Goal: Transaction & Acquisition: Purchase product/service

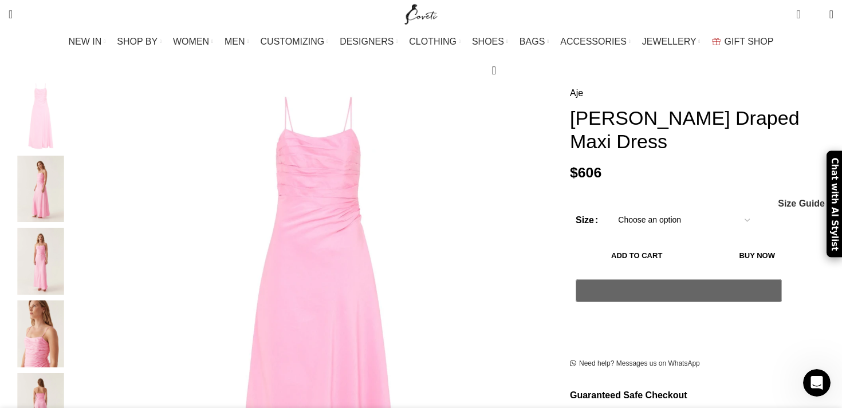
scroll to position [168, 0]
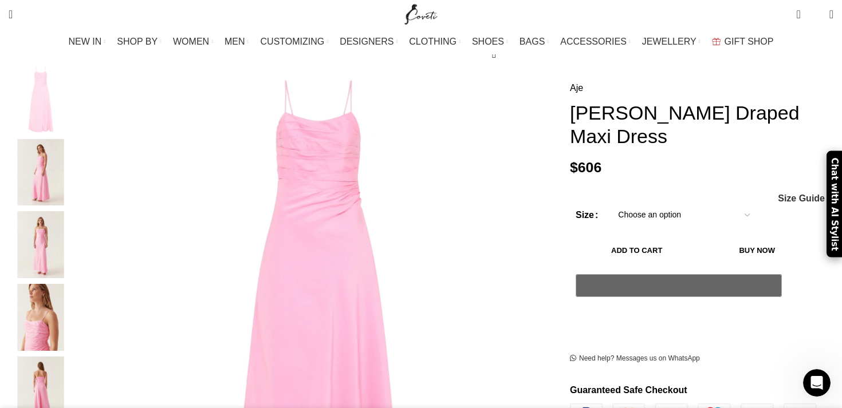
click at [76, 157] on img "2 / 5" at bounding box center [41, 172] width 70 height 67
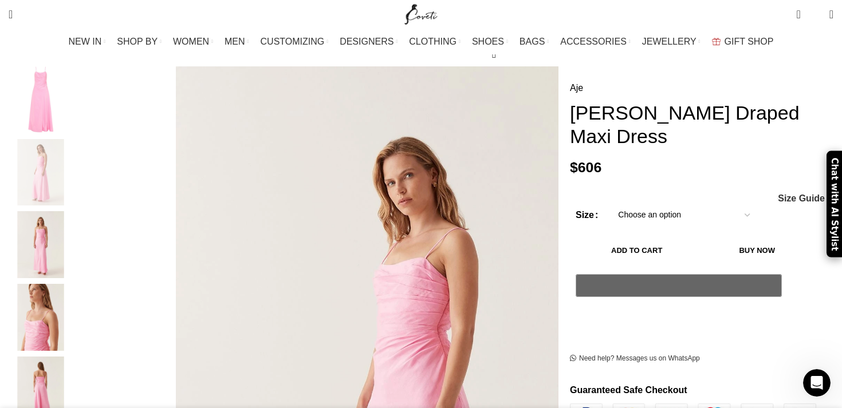
click at [76, 227] on img "3 / 5" at bounding box center [41, 244] width 70 height 67
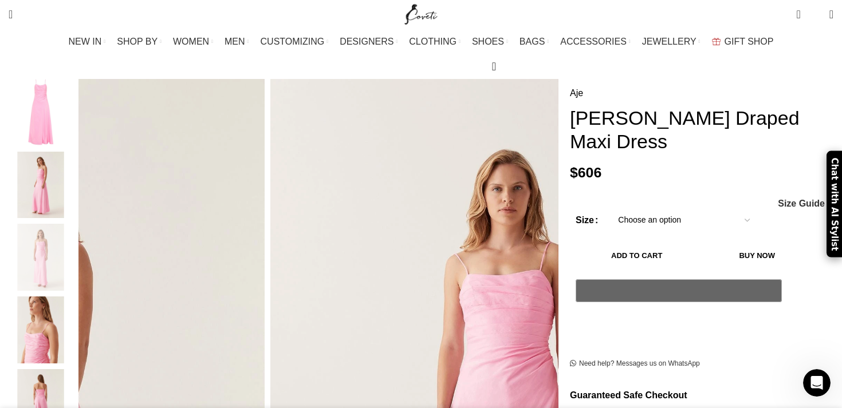
scroll to position [132, 0]
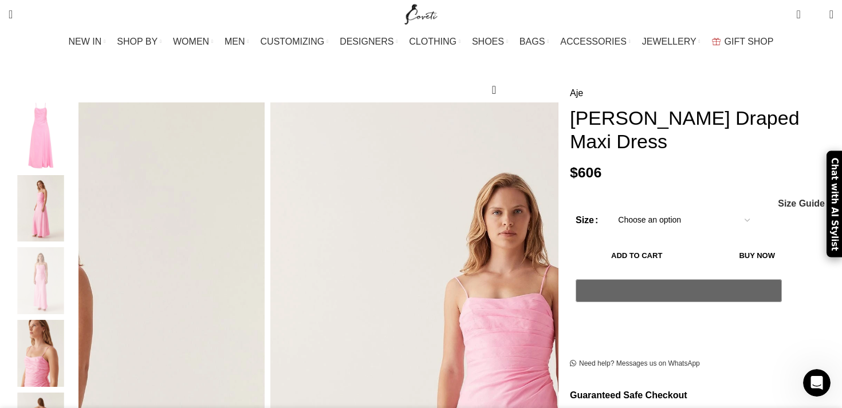
click at [628, 208] on select "Choose an option 4UK 6UK 8 [GEOGRAPHIC_DATA] 10 [GEOGRAPHIC_DATA] 12 [GEOGRAPHI…" at bounding box center [683, 220] width 149 height 24
click at [609, 208] on select "Choose an option 4UK 6UK 8 [GEOGRAPHIC_DATA] 10 [GEOGRAPHIC_DATA] 12 [GEOGRAPHI…" at bounding box center [683, 220] width 149 height 24
